Goal: Check status: Check status

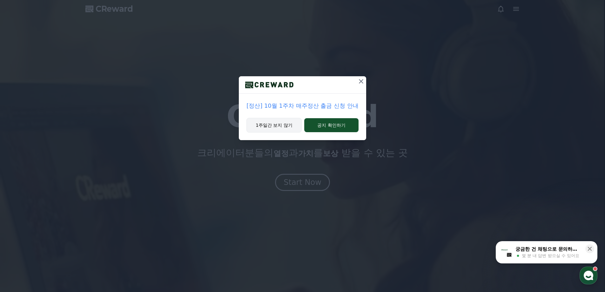
click at [289, 122] on button "1주일간 보지 않기" at bounding box center [273, 125] width 55 height 15
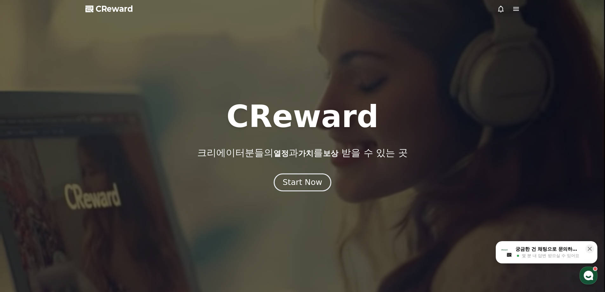
click at [309, 184] on div "Start Now" at bounding box center [301, 182] width 39 height 11
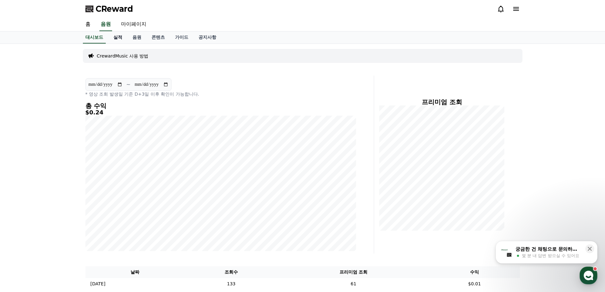
click at [119, 37] on link "실적" at bounding box center [117, 37] width 19 height 12
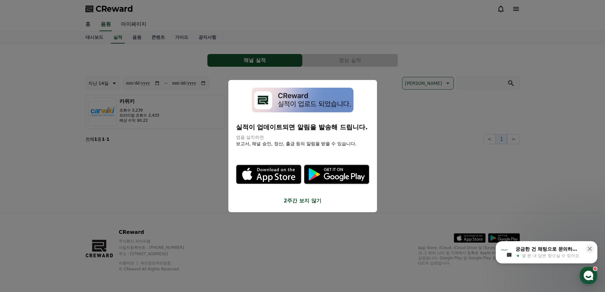
click at [302, 200] on button "2주간 보지 않기" at bounding box center [302, 201] width 133 height 8
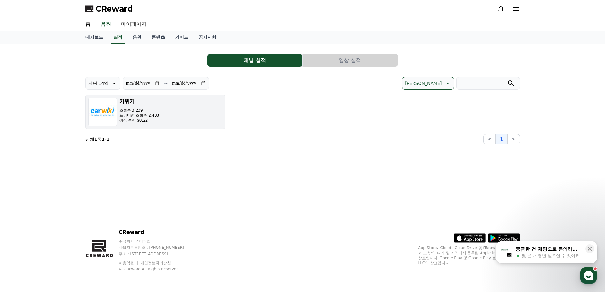
click at [195, 110] on button "카위키 조회수 3,239 프리미엄 조회수 2,433 예상 수익 $0.22" at bounding box center [155, 112] width 140 height 34
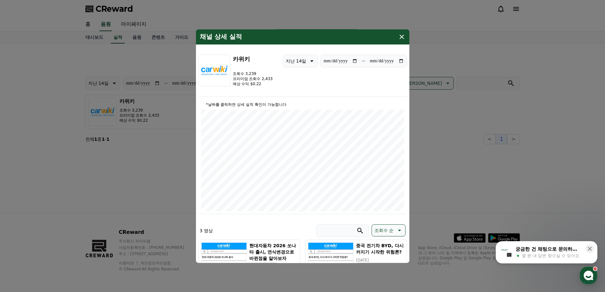
click at [309, 81] on div "**********" at bounding box center [302, 76] width 208 height 42
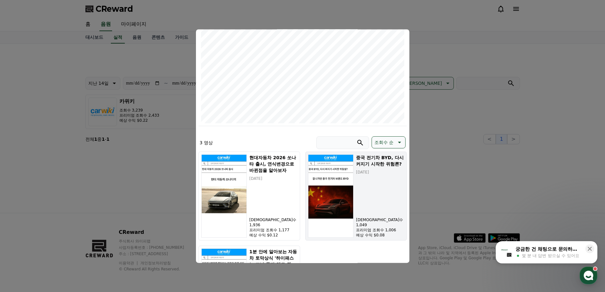
scroll to position [159, 0]
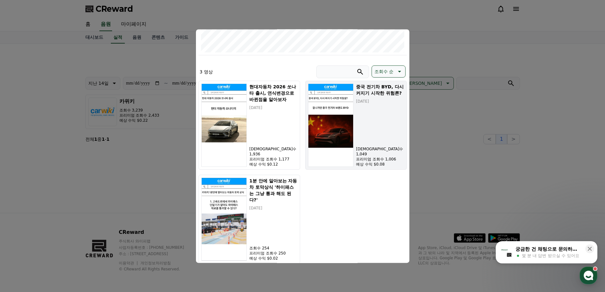
click at [374, 137] on div "중국 전기차 BYD, 다시 커지기 시작한 위험론? [DATE] 조회수 1,049 프리미엄 조회수 1,006 예상 수익 $0.08" at bounding box center [380, 124] width 48 height 83
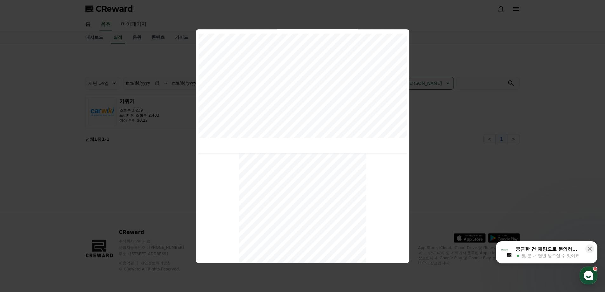
scroll to position [220, 0]
click at [468, 104] on button "close modal" at bounding box center [302, 146] width 605 height 292
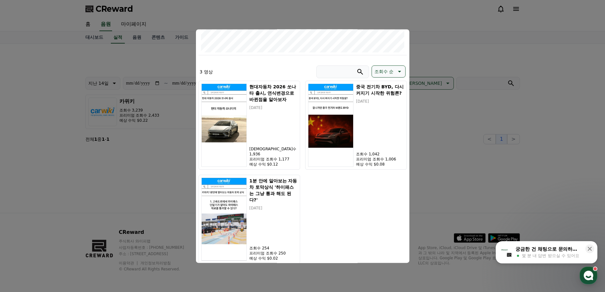
click at [136, 45] on button "close modal" at bounding box center [302, 146] width 605 height 292
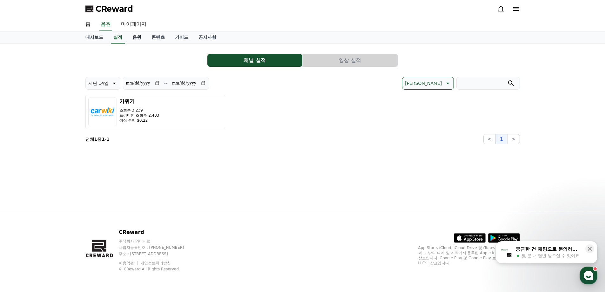
click at [136, 38] on link "음원" at bounding box center [136, 37] width 19 height 12
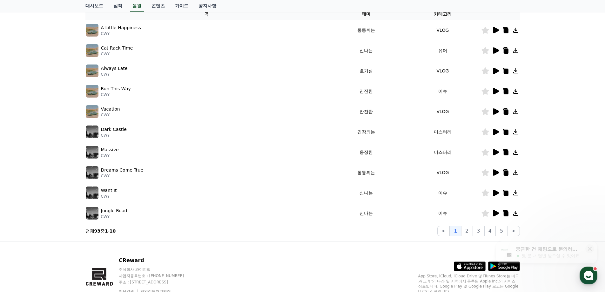
scroll to position [138, 0]
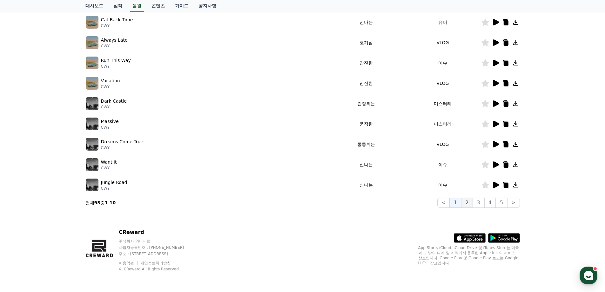
click at [471, 204] on button "2" at bounding box center [466, 202] width 11 height 10
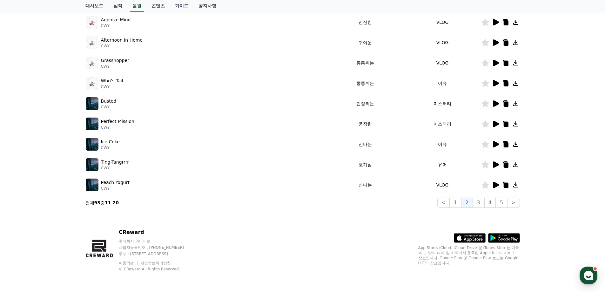
click at [493, 145] on icon at bounding box center [496, 144] width 6 height 6
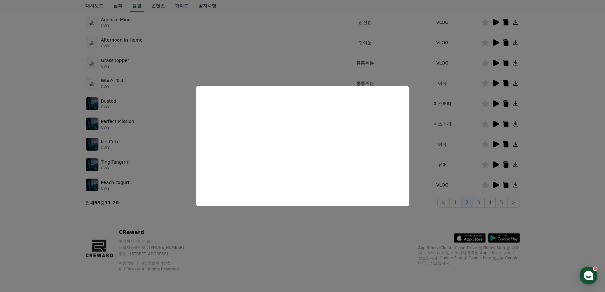
click at [534, 114] on button "close modal" at bounding box center [302, 146] width 605 height 292
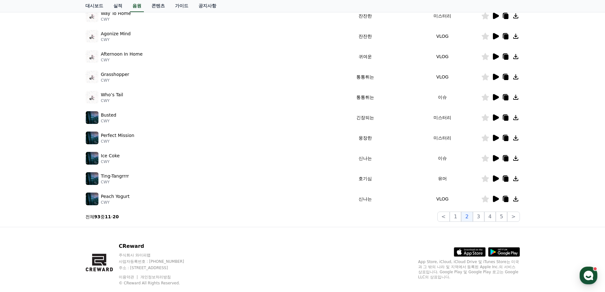
scroll to position [138, 0]
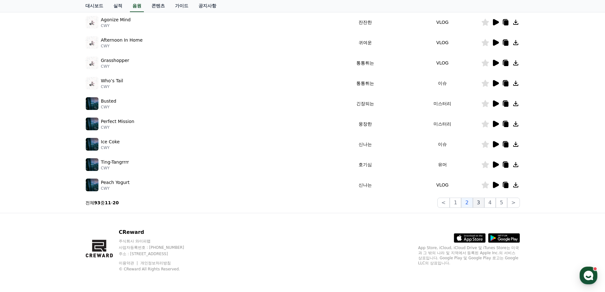
click at [482, 200] on button "3" at bounding box center [478, 202] width 11 height 10
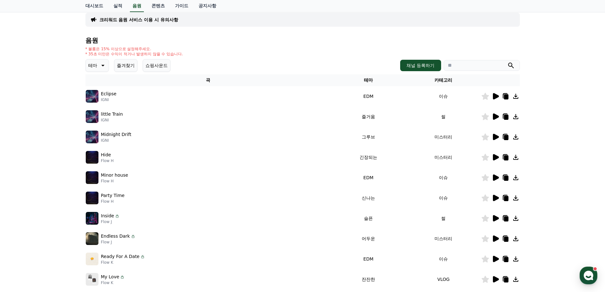
scroll to position [43, 0]
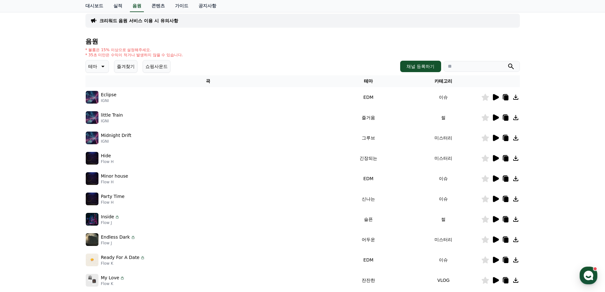
click at [517, 98] on icon at bounding box center [516, 97] width 8 height 8
click at [494, 97] on icon at bounding box center [496, 97] width 6 height 6
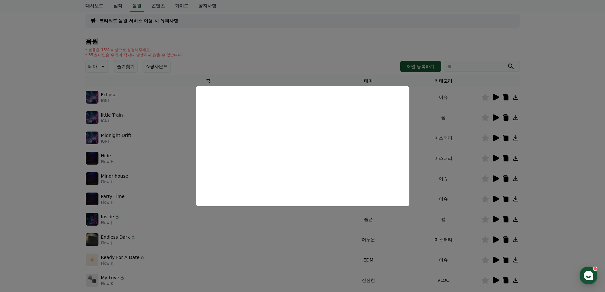
click at [526, 98] on button "close modal" at bounding box center [302, 146] width 605 height 292
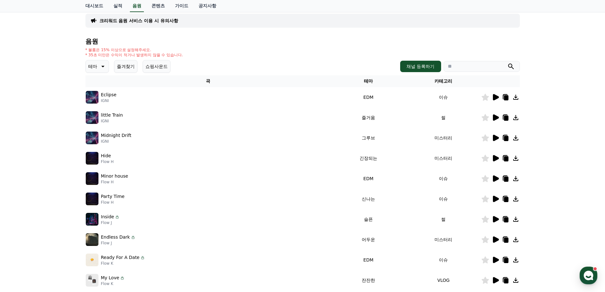
click at [506, 97] on icon at bounding box center [505, 97] width 4 height 5
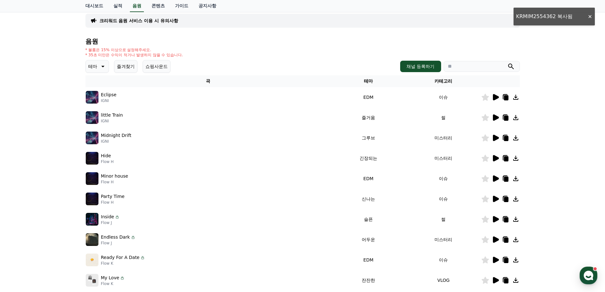
click at [493, 95] on icon at bounding box center [496, 97] width 6 height 6
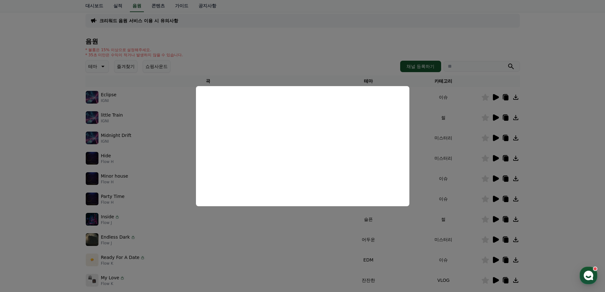
click at [542, 125] on button "close modal" at bounding box center [302, 146] width 605 height 292
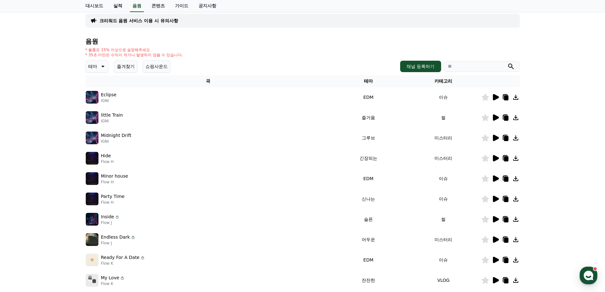
click at [113, 4] on link "실적" at bounding box center [117, 6] width 19 height 12
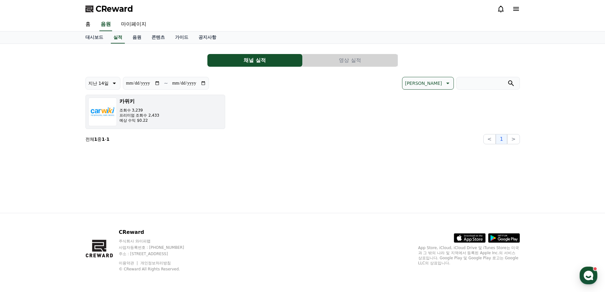
click at [181, 107] on button "카위키 조회수 3,239 프리미엄 조회수 2,433 예상 수익 $0.22" at bounding box center [155, 112] width 140 height 34
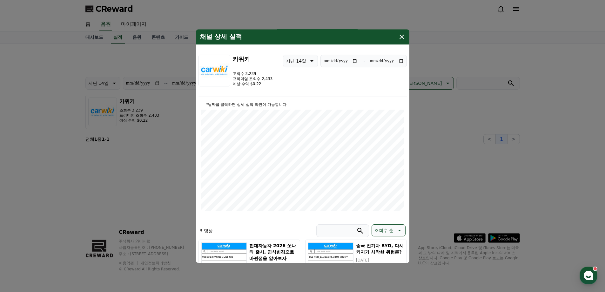
click at [303, 64] on p "지난 14일" at bounding box center [296, 60] width 20 height 9
click at [300, 128] on button "지난 30일" at bounding box center [295, 127] width 25 height 14
type input "**********"
drag, startPoint x: 275, startPoint y: 83, endPoint x: 216, endPoint y: 68, distance: 60.9
click at [216, 67] on div "**********" at bounding box center [302, 76] width 208 height 42
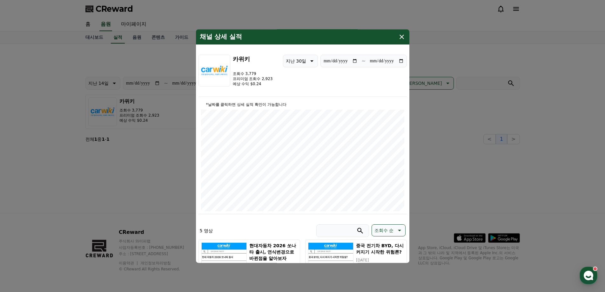
click at [284, 79] on div "**********" at bounding box center [302, 76] width 208 height 42
click at [401, 36] on icon "modal" at bounding box center [402, 37] width 8 height 8
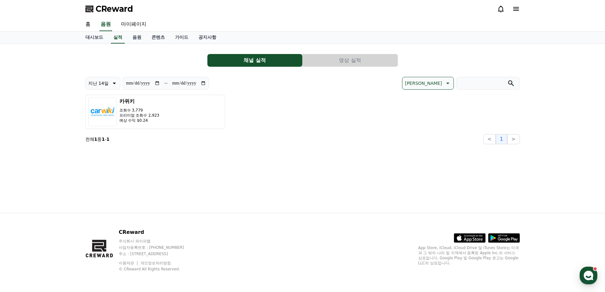
click at [448, 58] on div "채널 실적 영상 실적" at bounding box center [302, 60] width 434 height 13
